Goal: Task Accomplishment & Management: Use online tool/utility

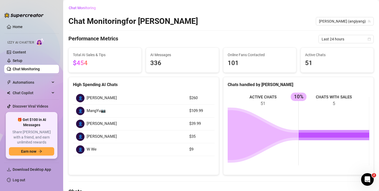
click at [38, 69] on link "Chat Monitoring" at bounding box center [26, 69] width 27 height 4
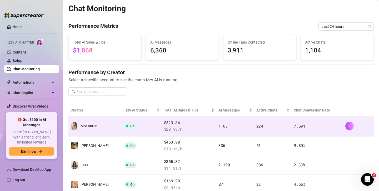
scroll to position [1, 0]
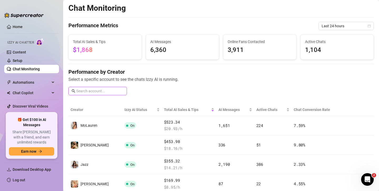
click at [103, 92] on input "text" at bounding box center [99, 91] width 47 height 6
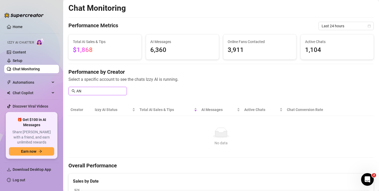
type input "A"
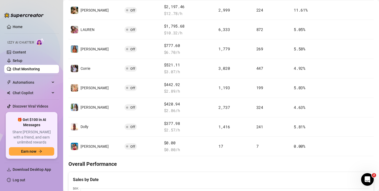
scroll to position [154, 0]
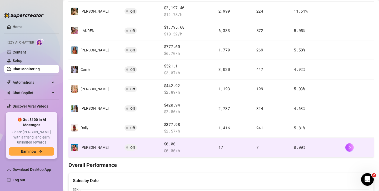
click at [241, 150] on td "17" at bounding box center [235, 147] width 38 height 19
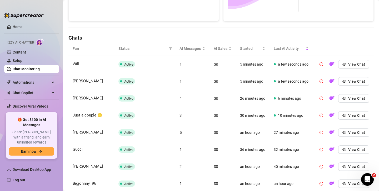
scroll to position [188, 0]
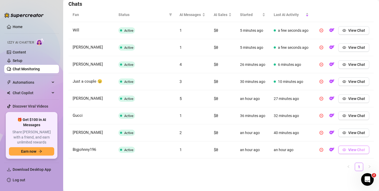
click at [350, 149] on span "View Chat" at bounding box center [356, 150] width 17 height 4
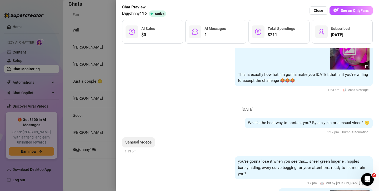
scroll to position [677, 0]
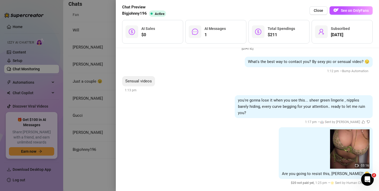
click at [97, 133] on div at bounding box center [189, 95] width 379 height 191
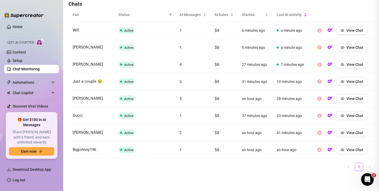
scroll to position [0, 0]
click at [352, 133] on span "View Chat" at bounding box center [354, 133] width 17 height 4
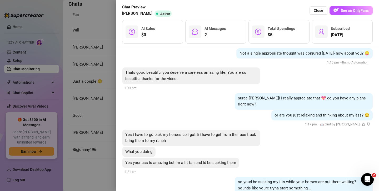
scroll to position [772, 0]
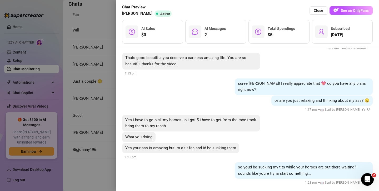
click at [94, 115] on div at bounding box center [189, 95] width 379 height 191
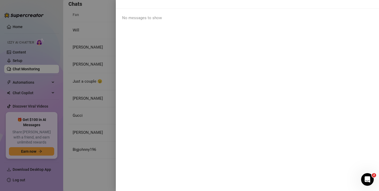
scroll to position [0, 0]
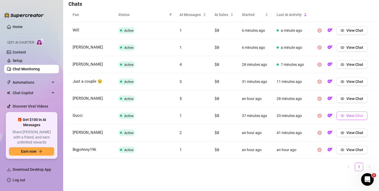
click at [349, 117] on span "View Chat" at bounding box center [354, 116] width 17 height 4
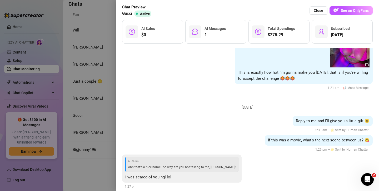
scroll to position [633, 0]
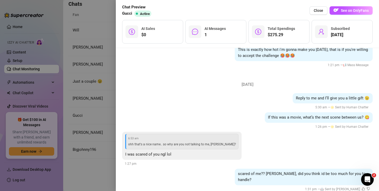
click at [98, 106] on div at bounding box center [189, 95] width 379 height 191
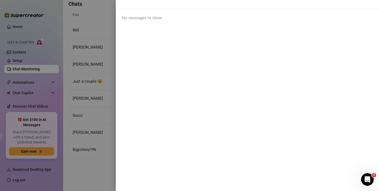
scroll to position [0, 0]
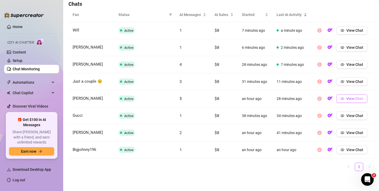
click at [348, 99] on span "View Chat" at bounding box center [354, 99] width 17 height 4
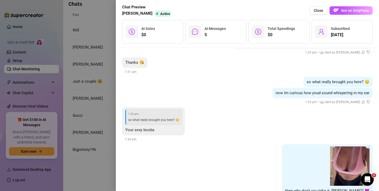
scroll to position [554, 0]
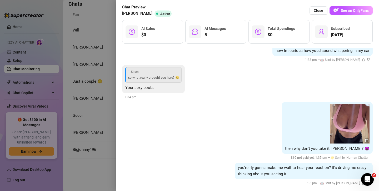
click at [90, 129] on div at bounding box center [189, 95] width 379 height 191
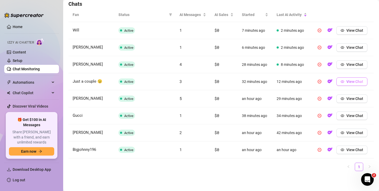
click at [359, 79] on button "View Chat" at bounding box center [351, 82] width 31 height 8
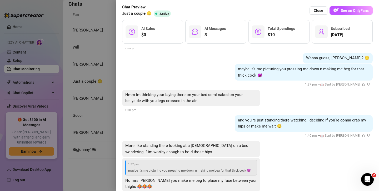
scroll to position [1241, 0]
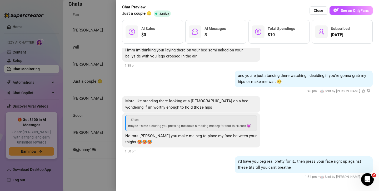
click at [89, 133] on div at bounding box center [189, 95] width 379 height 191
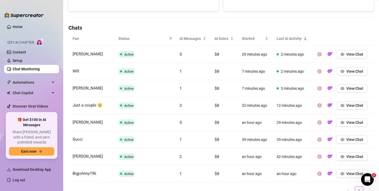
scroll to position [160, 0]
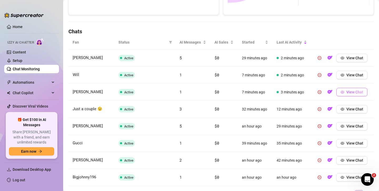
click at [347, 90] on span "View Chat" at bounding box center [354, 92] width 17 height 4
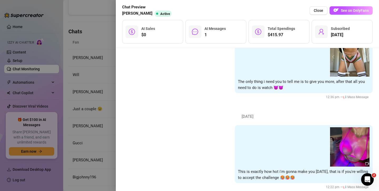
scroll to position [433, 0]
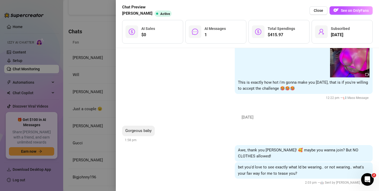
click at [90, 95] on div at bounding box center [189, 95] width 379 height 191
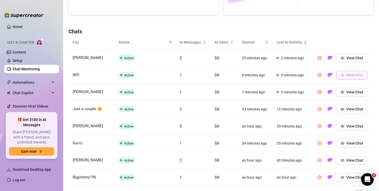
click at [352, 77] on button "View Chat" at bounding box center [351, 75] width 31 height 8
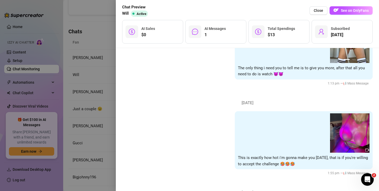
scroll to position [360, 0]
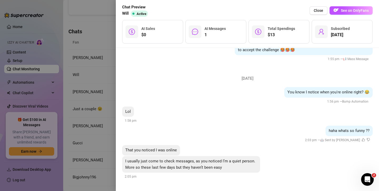
click at [102, 96] on div at bounding box center [189, 95] width 379 height 191
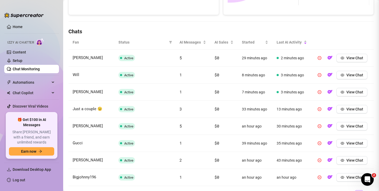
scroll to position [0, 0]
click at [348, 58] on span "View Chat" at bounding box center [354, 58] width 17 height 4
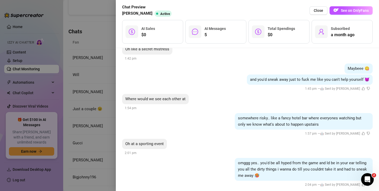
scroll to position [486, 0]
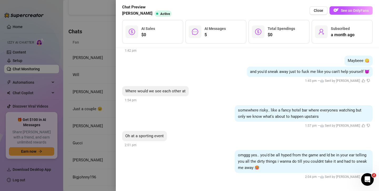
click at [83, 111] on div at bounding box center [189, 95] width 379 height 191
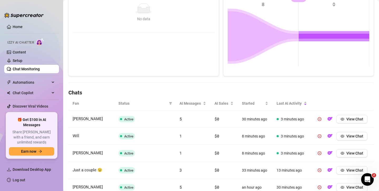
scroll to position [0, 0]
